Goal: Task Accomplishment & Management: Complete application form

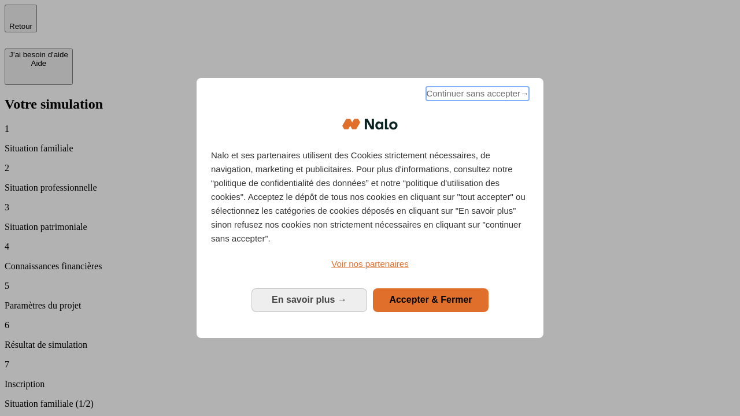
click at [476, 95] on span "Continuer sans accepter →" at bounding box center [477, 94] width 103 height 14
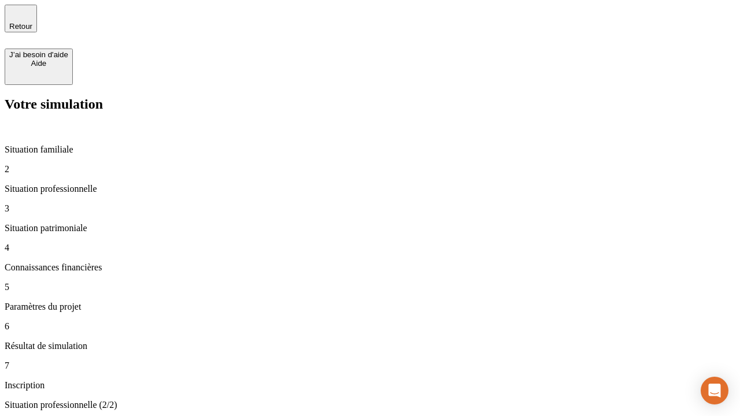
type input "30 000"
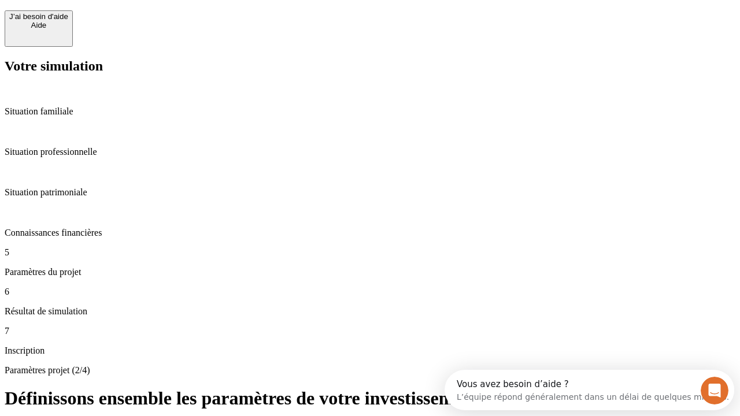
scroll to position [22, 0]
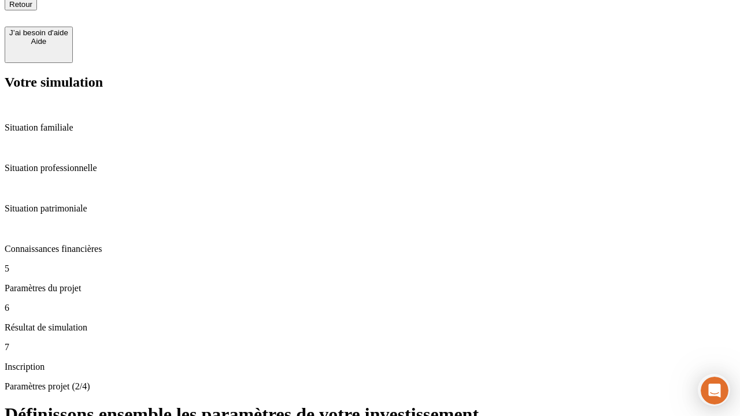
type input "25"
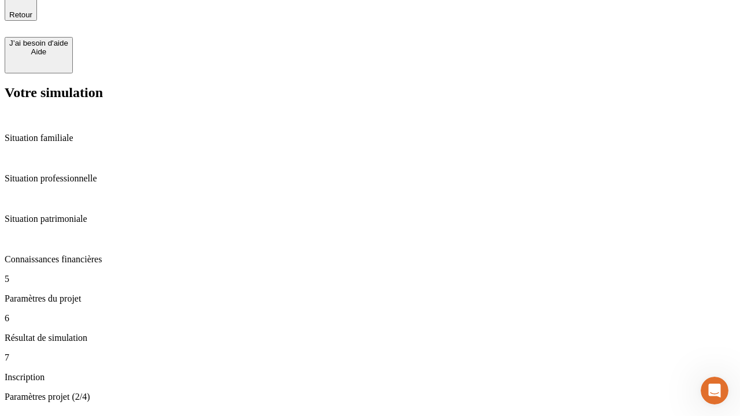
type input "1 000"
type input "640"
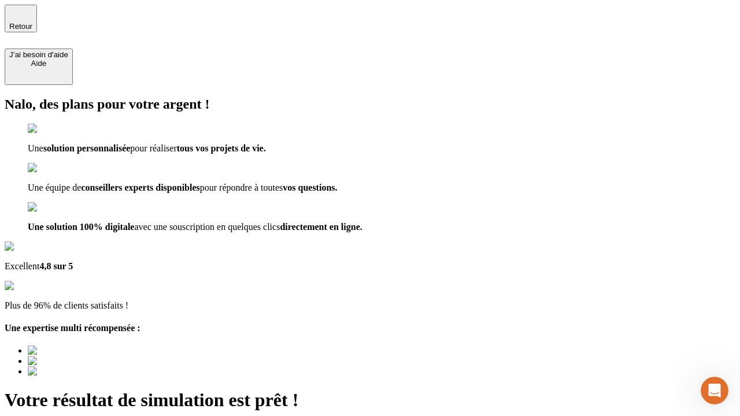
type input "[EMAIL_ADDRESS][PERSON_NAME][DOMAIN_NAME]"
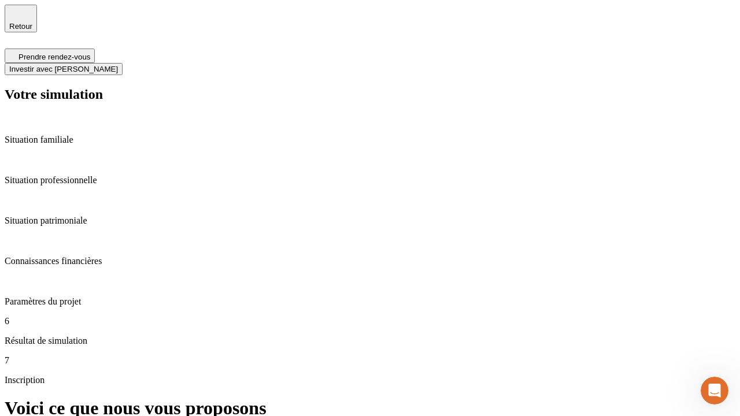
click at [118, 65] on span "Investir avec [PERSON_NAME]" at bounding box center [63, 69] width 109 height 9
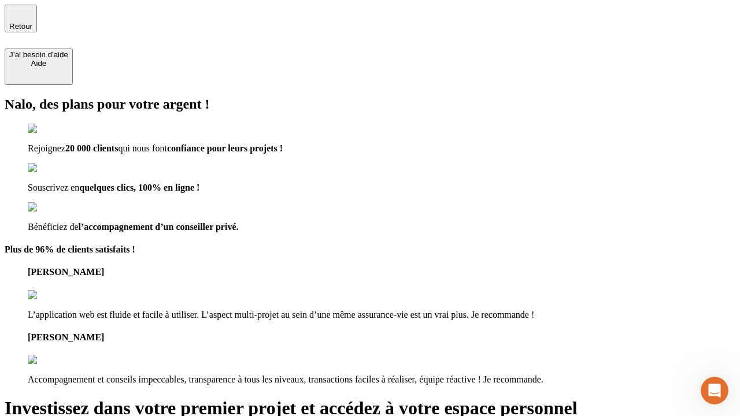
type input "abc"
